Goal: Use online tool/utility: Utilize a website feature to perform a specific function

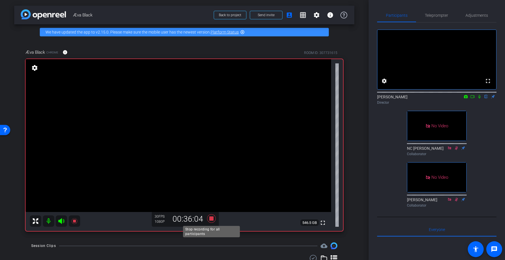
click at [216, 219] on icon at bounding box center [212, 219] width 14 height 10
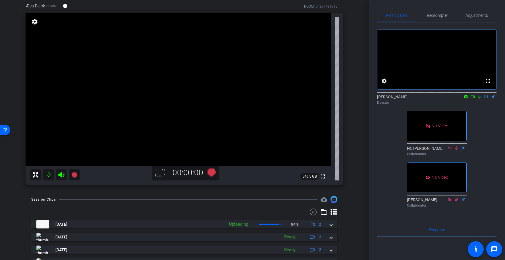
scroll to position [48, 0]
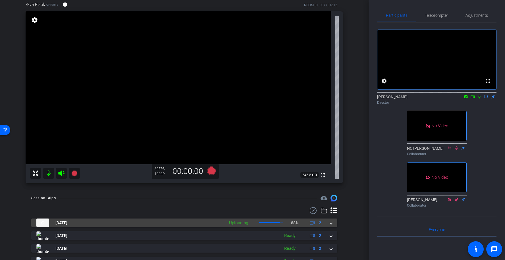
click at [330, 221] on span at bounding box center [331, 223] width 2 height 6
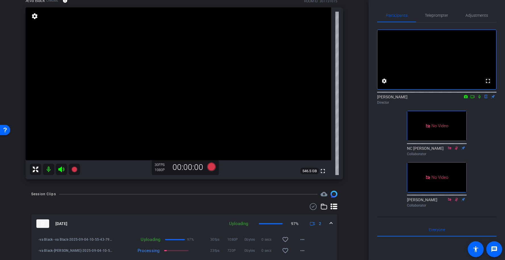
scroll to position [51, 0]
click at [215, 166] on icon at bounding box center [211, 167] width 9 height 9
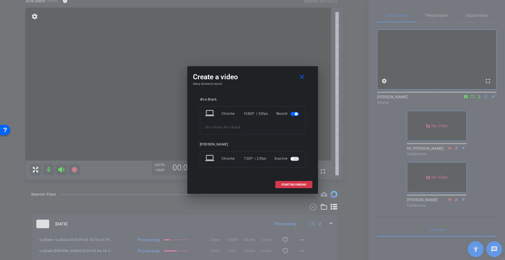
click at [293, 160] on span "button" at bounding box center [295, 159] width 9 height 4
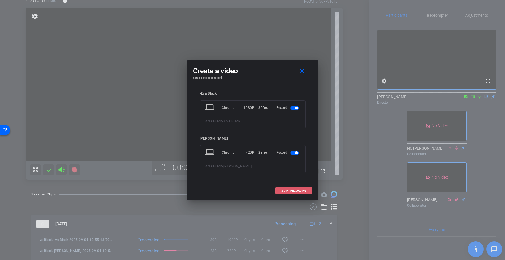
click at [295, 190] on span "START RECORDING" at bounding box center [294, 190] width 25 height 3
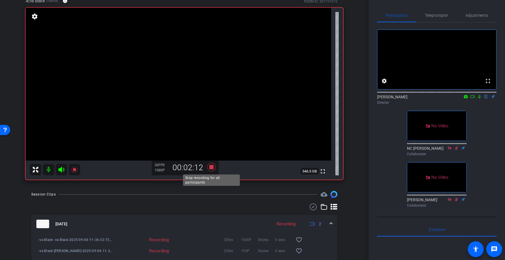
click at [211, 166] on icon at bounding box center [211, 167] width 9 height 9
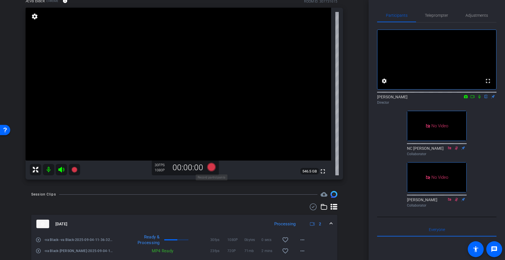
click at [213, 166] on icon at bounding box center [211, 167] width 9 height 9
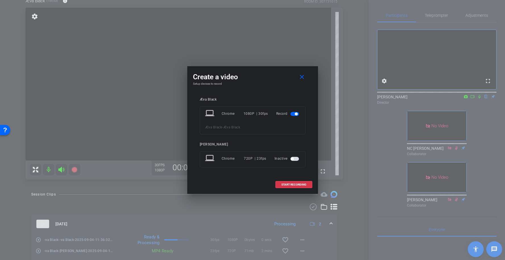
click at [296, 163] on div "Inactive" at bounding box center [288, 159] width 26 height 10
click at [296, 161] on span "button" at bounding box center [295, 159] width 9 height 4
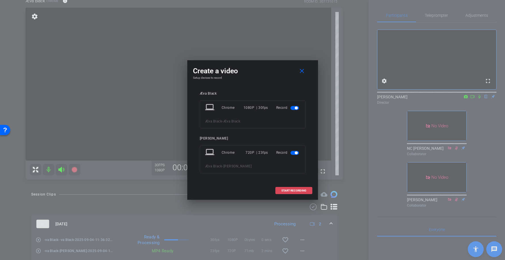
click at [302, 191] on span "START RECORDING" at bounding box center [294, 190] width 25 height 3
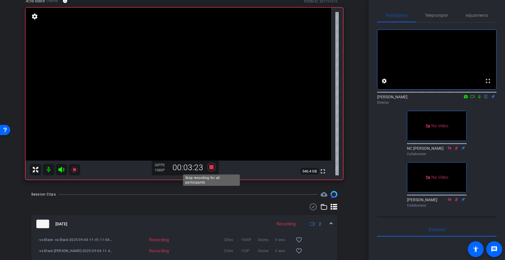
click at [214, 163] on icon at bounding box center [212, 167] width 14 height 10
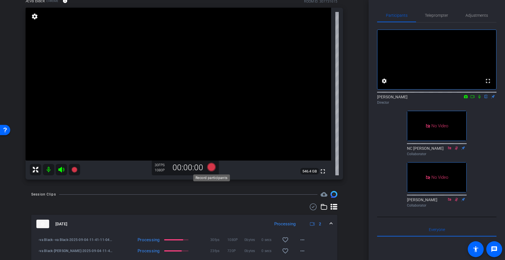
click at [214, 166] on icon at bounding box center [211, 167] width 9 height 9
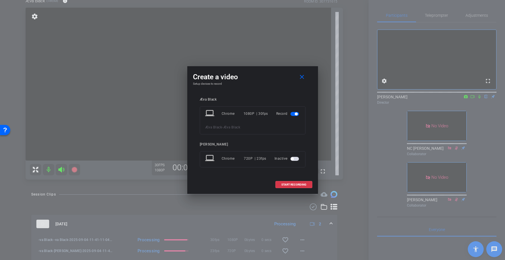
click at [291, 157] on button "button" at bounding box center [295, 159] width 9 height 4
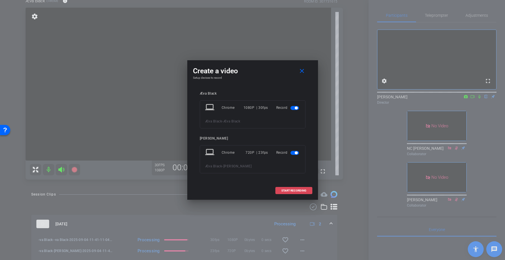
click at [290, 191] on span "START RECORDING" at bounding box center [294, 190] width 25 height 3
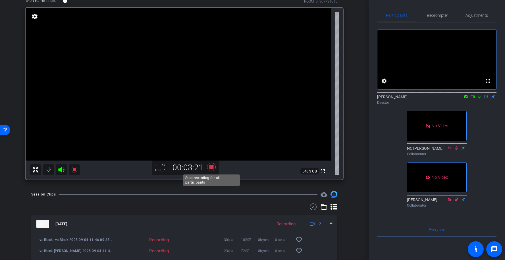
click at [211, 168] on icon at bounding box center [211, 167] width 9 height 9
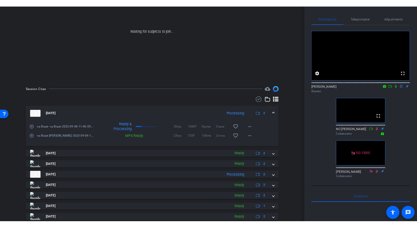
scroll to position [0, 0]
